Goal: Task Accomplishment & Management: Use online tool/utility

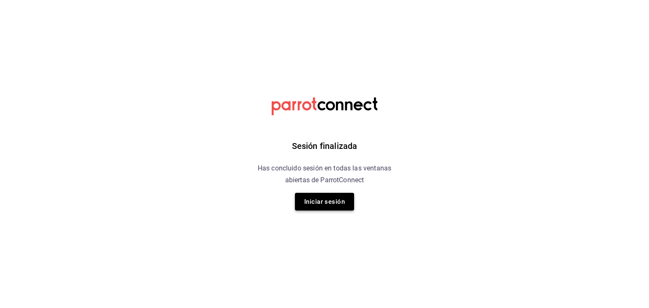
click at [338, 209] on button "Iniciar sesión" at bounding box center [324, 202] width 59 height 18
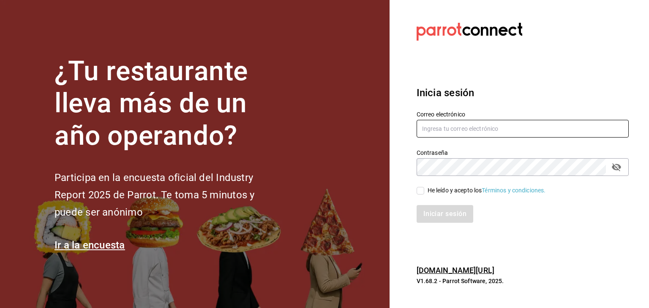
type input "[EMAIL_ADDRESS][DOMAIN_NAME]"
click at [418, 191] on input "He leído y acepto los Términos y condiciones." at bounding box center [420, 191] width 8 height 8
checkbox input "true"
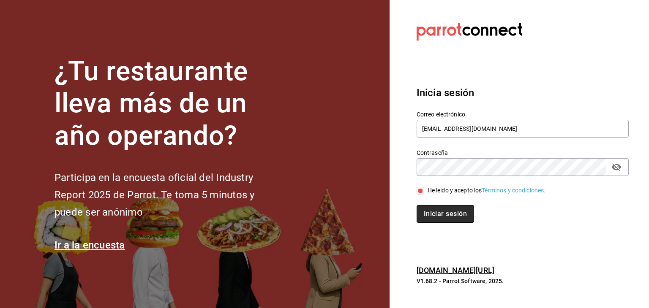
click at [442, 216] on button "Iniciar sesión" at bounding box center [444, 214] width 57 height 18
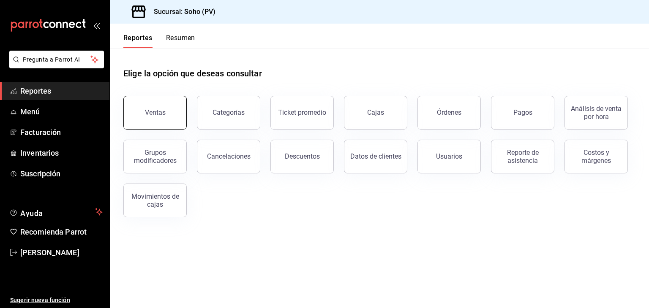
click at [173, 117] on button "Ventas" at bounding box center [154, 113] width 63 height 34
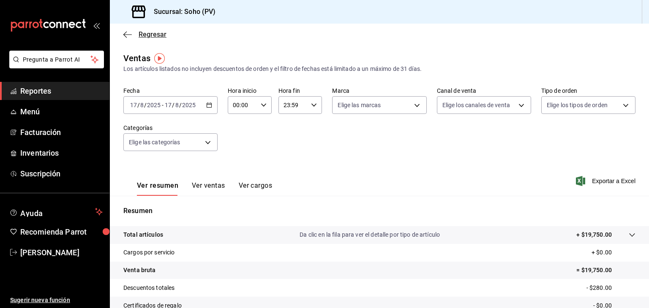
click at [126, 36] on icon "button" at bounding box center [127, 35] width 8 height 8
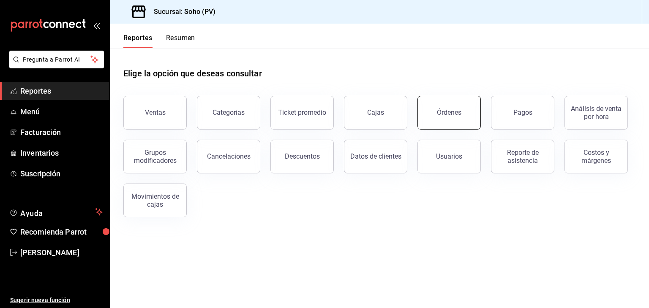
click at [439, 108] on button "Órdenes" at bounding box center [448, 113] width 63 height 34
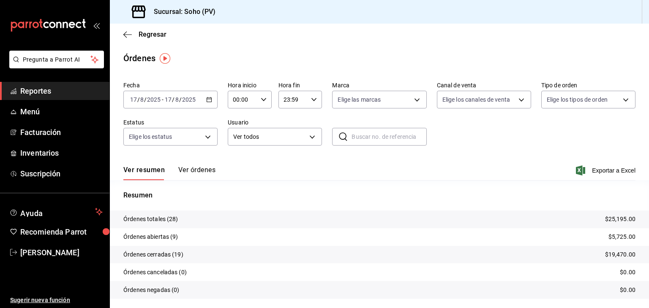
click at [208, 100] on icon "button" at bounding box center [209, 100] width 6 height 6
click at [152, 181] on span "Mes actual" at bounding box center [162, 182] width 65 height 9
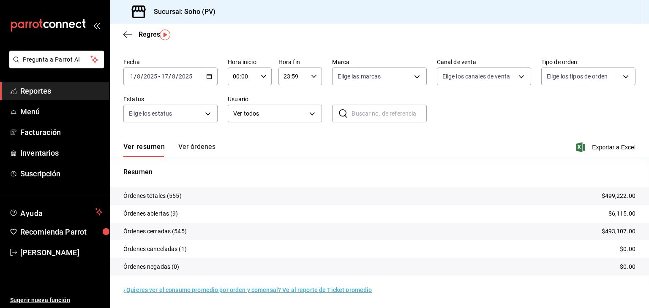
scroll to position [24, 0]
drag, startPoint x: 230, startPoint y: 15, endPoint x: 217, endPoint y: 2, distance: 18.8
click at [230, 15] on div "Sucursal: Soho (PV)" at bounding box center [379, 12] width 539 height 24
